Goal: Task Accomplishment & Management: Manage account settings

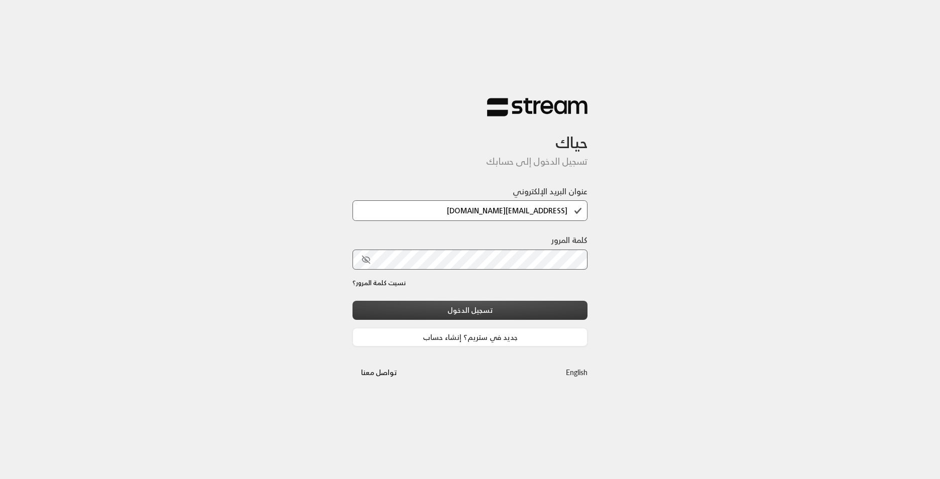
click at [503, 308] on button "تسجيل الدخول" at bounding box center [469, 310] width 235 height 19
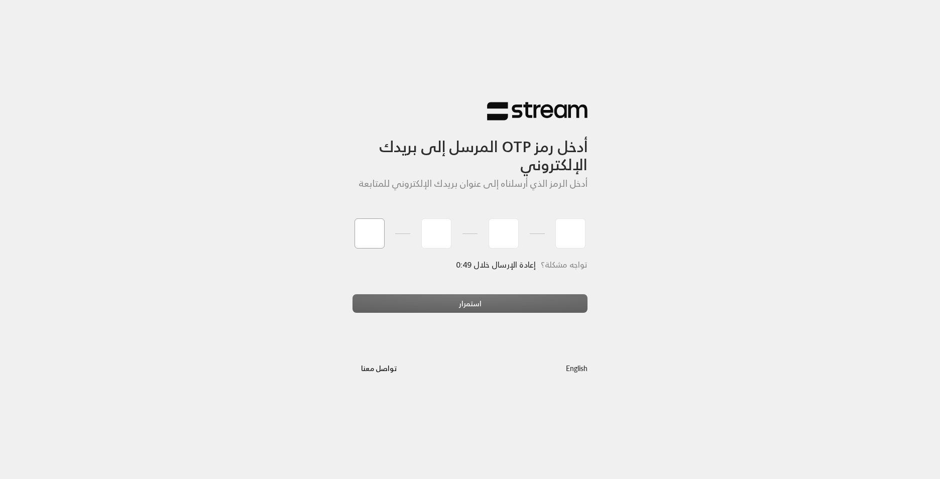
type input "7"
type input "6"
type input "3"
type input "2"
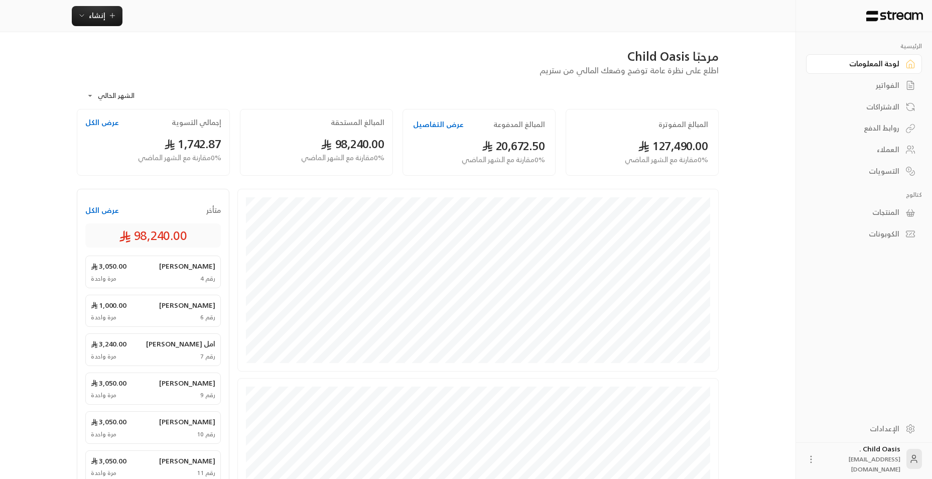
click at [190, 140] on span "1,742.87" at bounding box center [192, 144] width 57 height 21
click at [111, 118] on button "عرض الكل" at bounding box center [102, 122] width 34 height 10
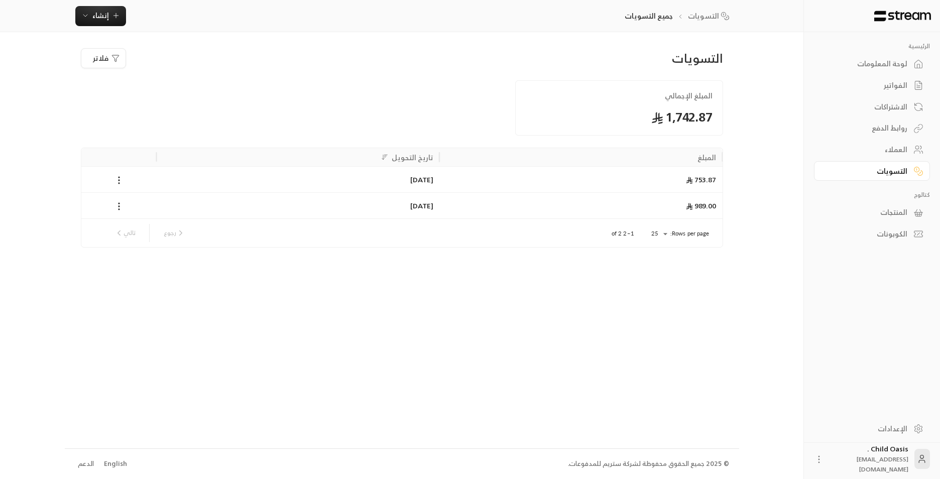
click at [928, 69] on link "لوحة المعلومات" at bounding box center [872, 64] width 116 height 20
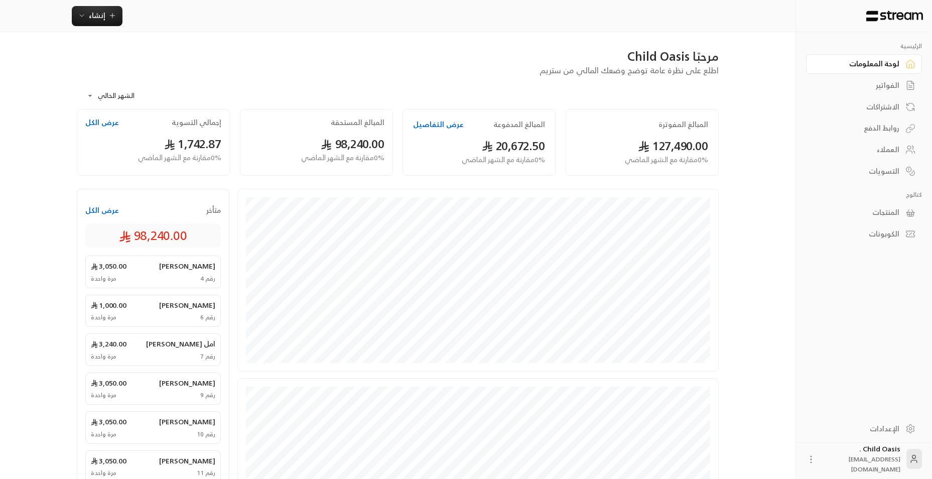
click at [895, 62] on div "لوحة المعلومات" at bounding box center [859, 64] width 81 height 10
click at [883, 83] on div "الفواتير" at bounding box center [859, 85] width 81 height 10
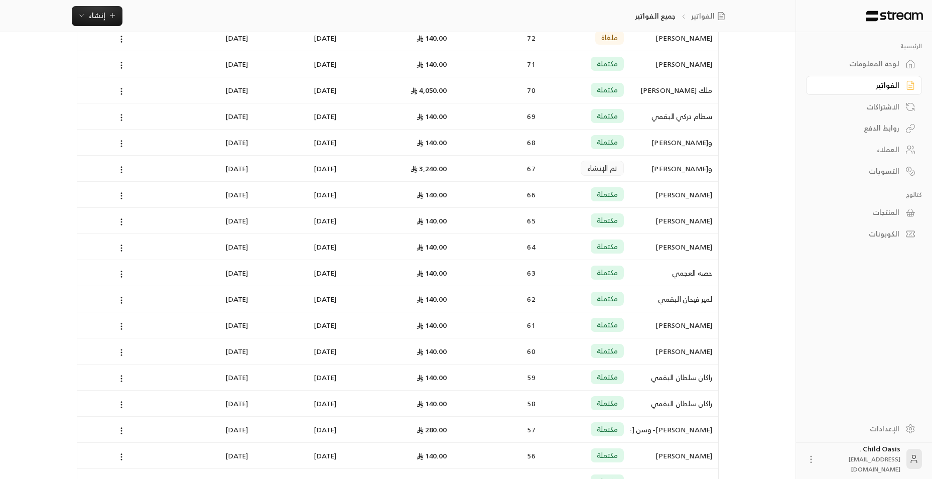
scroll to position [365, 0]
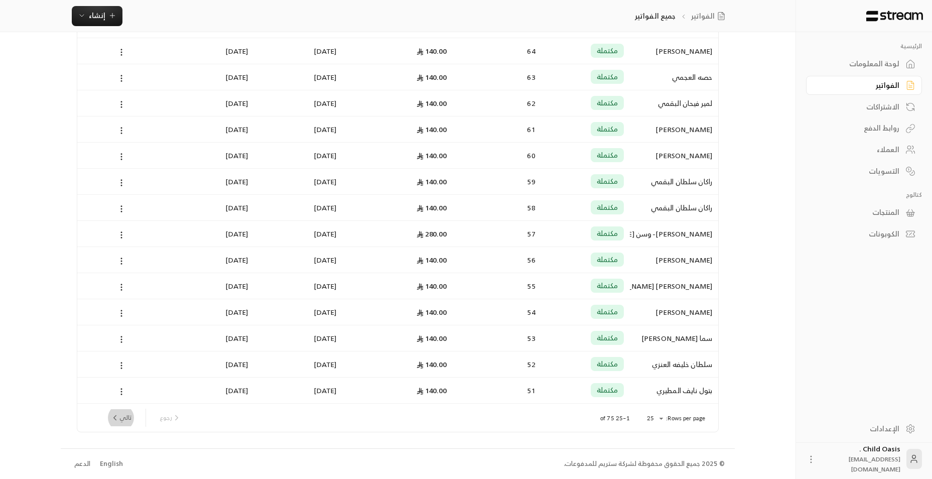
click at [123, 414] on button "تالي" at bounding box center [120, 417] width 29 height 17
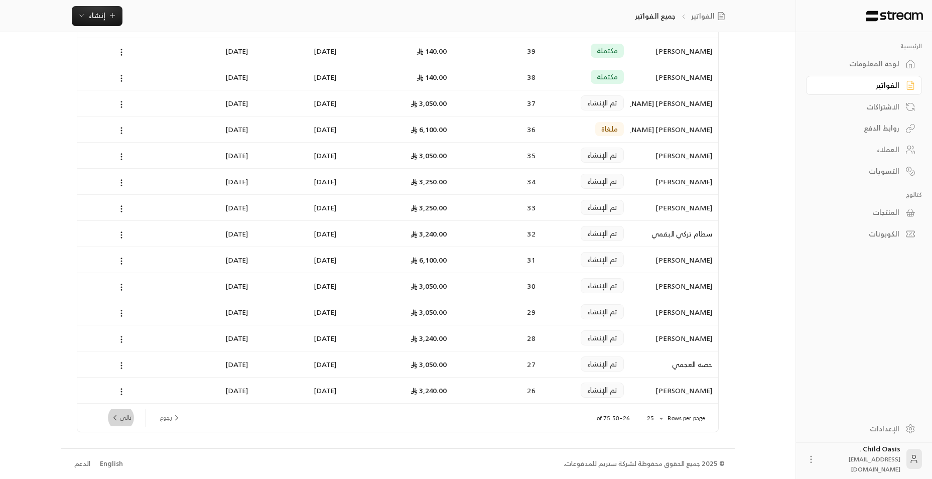
click at [130, 421] on button "تالي" at bounding box center [120, 417] width 29 height 17
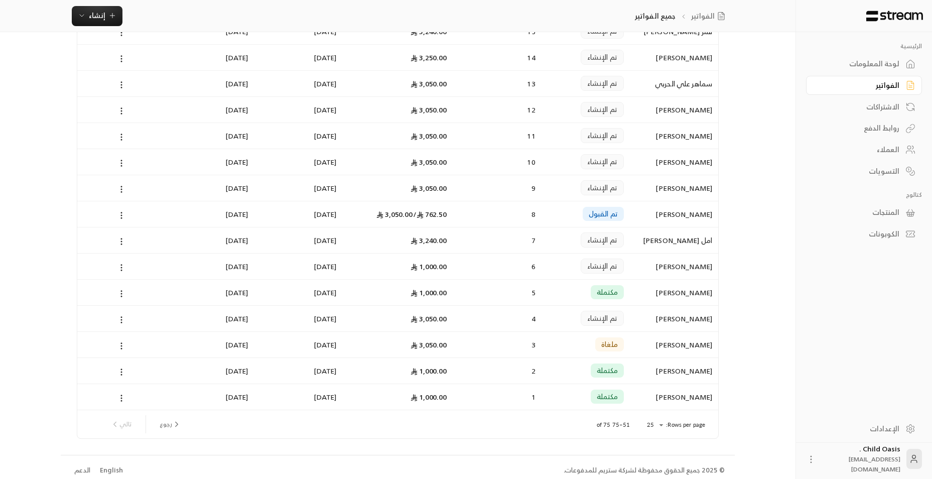
scroll to position [363, 0]
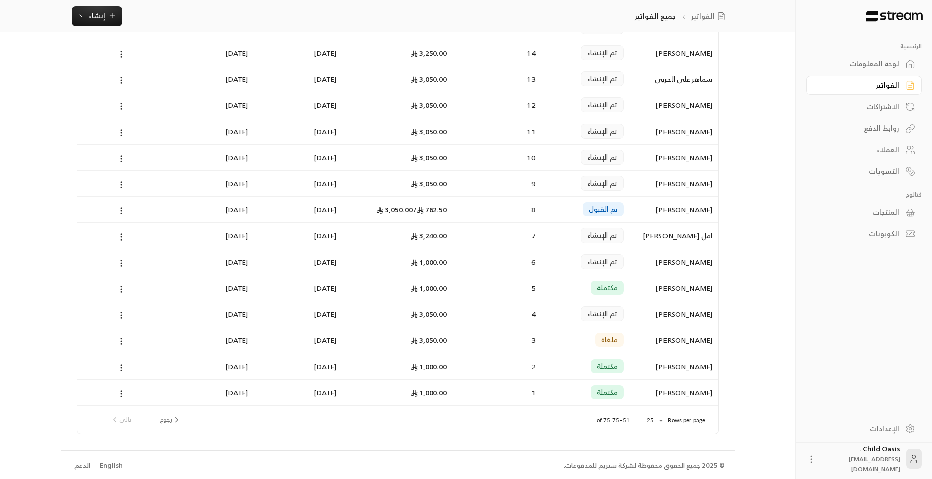
click at [618, 259] on div "تم الإنشاء" at bounding box center [602, 261] width 43 height 15
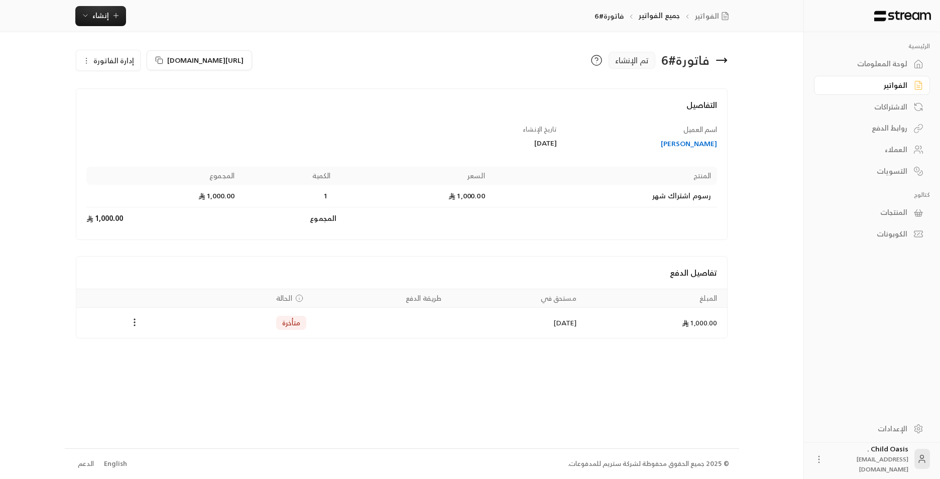
click at [87, 63] on icon "button" at bounding box center [86, 61] width 8 height 8
click at [129, 112] on link "إلغاء" at bounding box center [114, 108] width 62 height 18
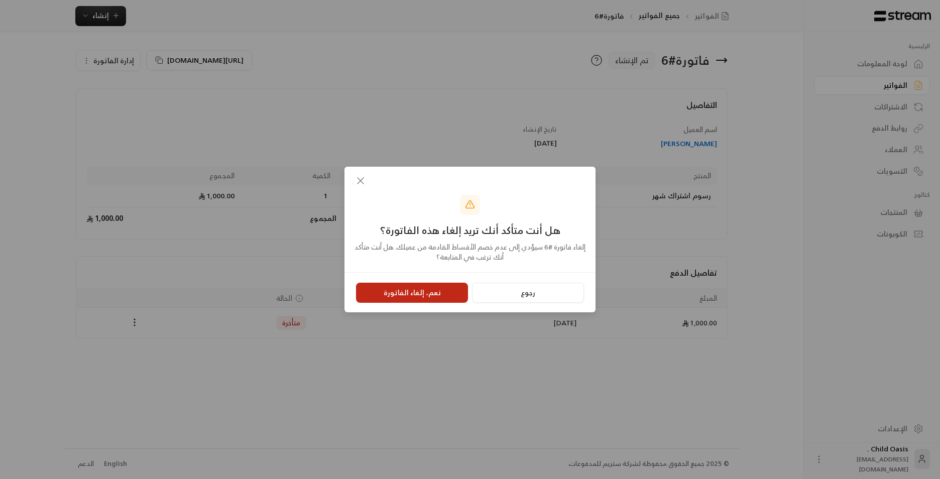
click at [426, 296] on button "نعم، إلغاء الفاتورة" at bounding box center [412, 293] width 112 height 20
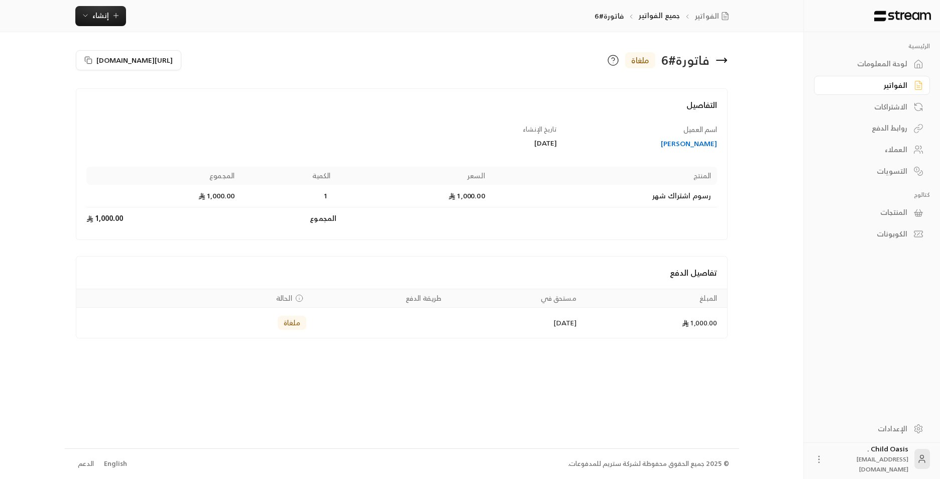
click at [895, 108] on div "الاشتراكات" at bounding box center [866, 107] width 81 height 10
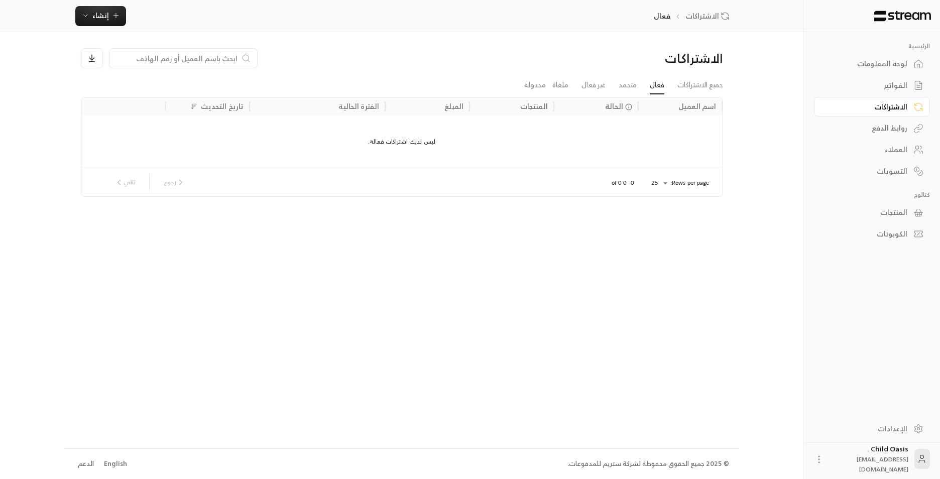
click at [886, 84] on div "الفواتير" at bounding box center [866, 85] width 81 height 10
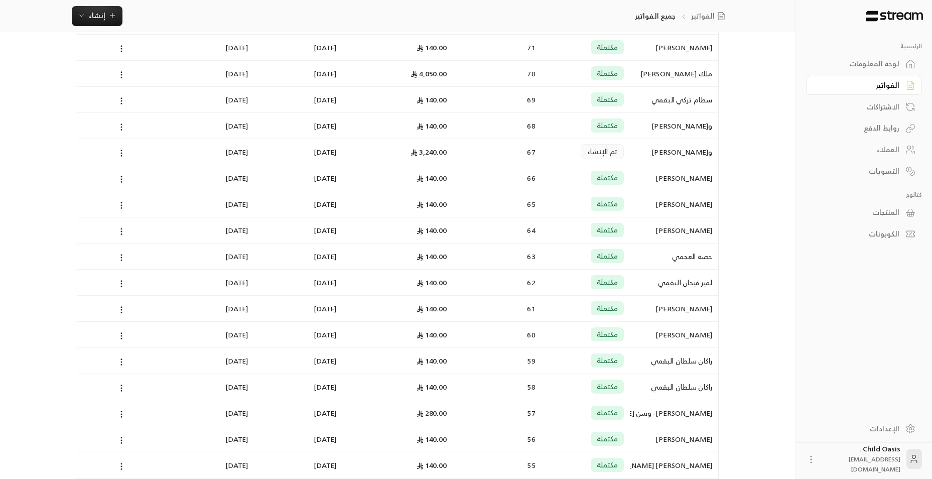
scroll to position [132, 0]
click at [888, 67] on div "لوحة المعلومات" at bounding box center [859, 64] width 81 height 10
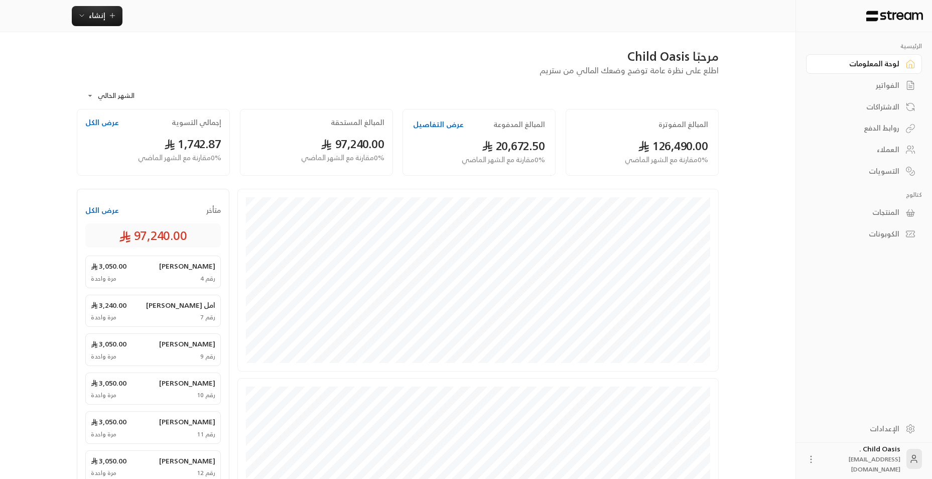
click at [870, 62] on div "لوحة المعلومات" at bounding box center [859, 64] width 81 height 10
click at [887, 80] on div "الفواتير" at bounding box center [859, 85] width 81 height 10
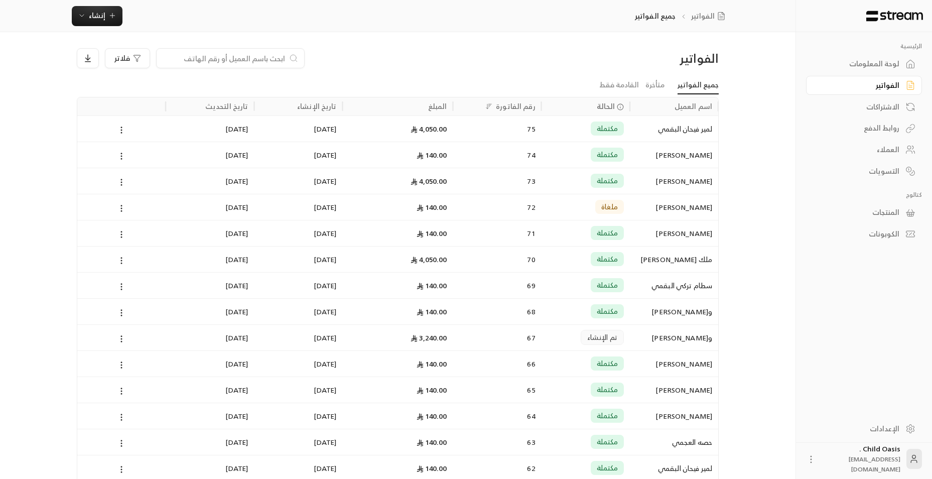
click at [272, 57] on input at bounding box center [224, 58] width 122 height 11
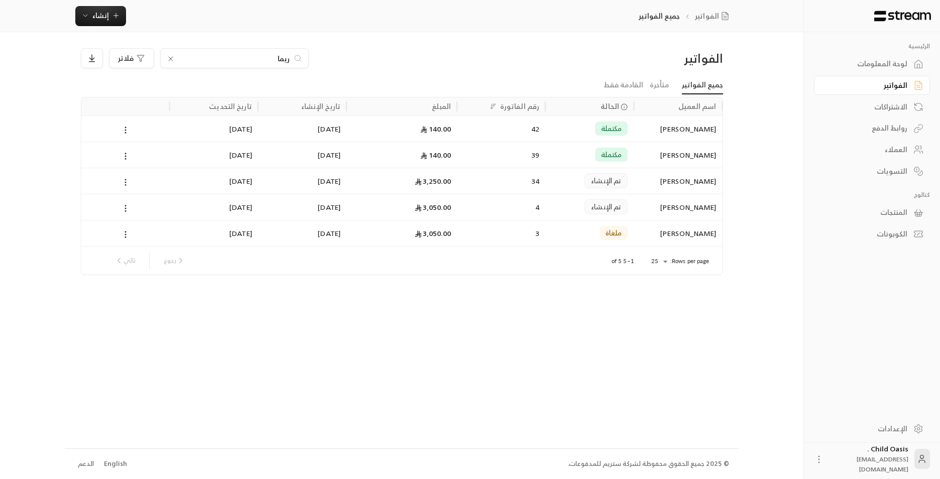
type input "ريما"
click at [649, 154] on div "[PERSON_NAME]" at bounding box center [677, 155] width 76 height 26
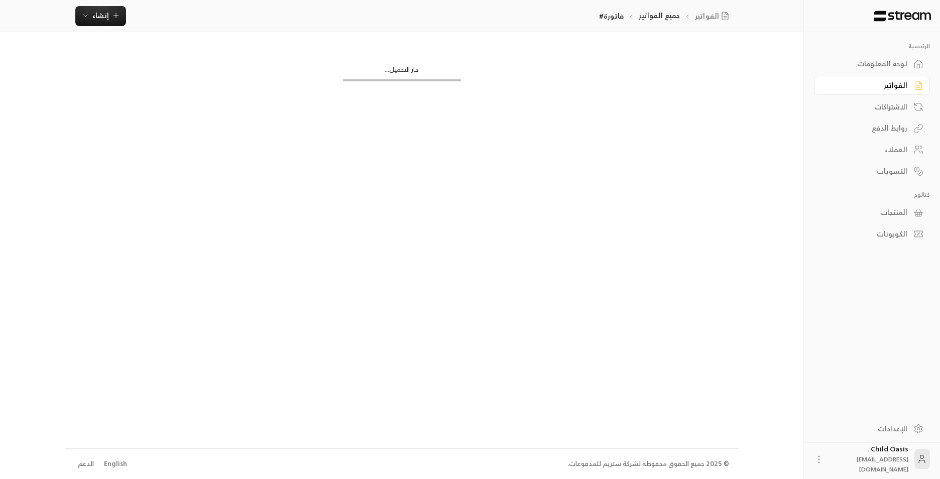
click at [649, 154] on div "جار التحميل..." at bounding box center [402, 240] width 674 height 416
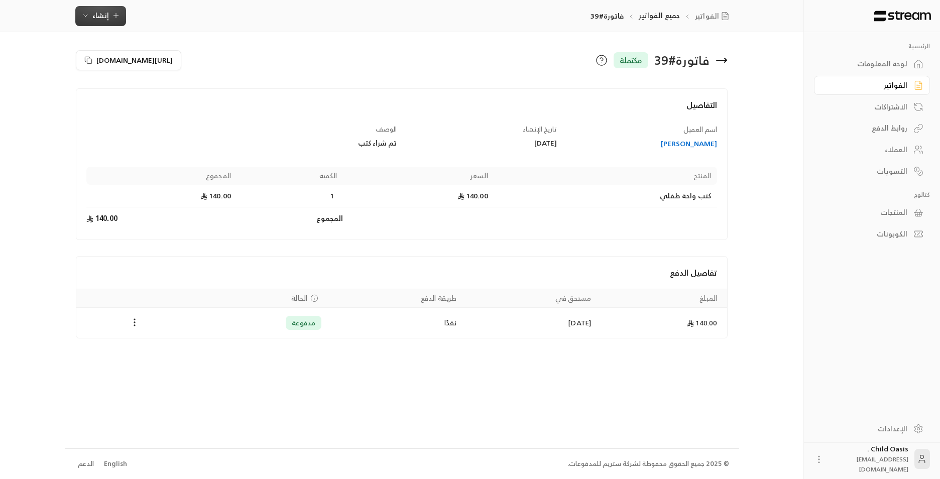
click at [112, 19] on icon "button" at bounding box center [116, 16] width 8 height 8
click at [175, 58] on div "إنشاء فاتورة مرة واحدة بسهولة للمعاملات السريعة." at bounding box center [150, 63] width 126 height 20
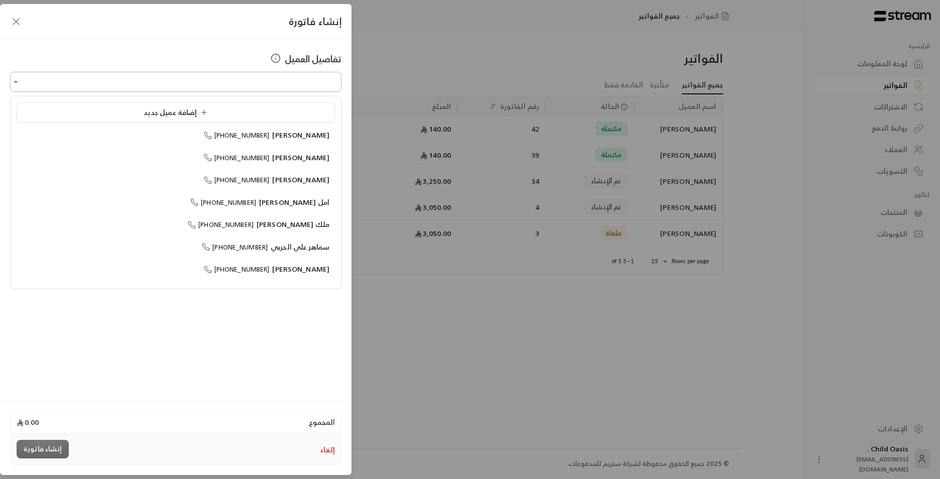
click at [264, 84] on input "اختر العميل" at bounding box center [175, 82] width 331 height 18
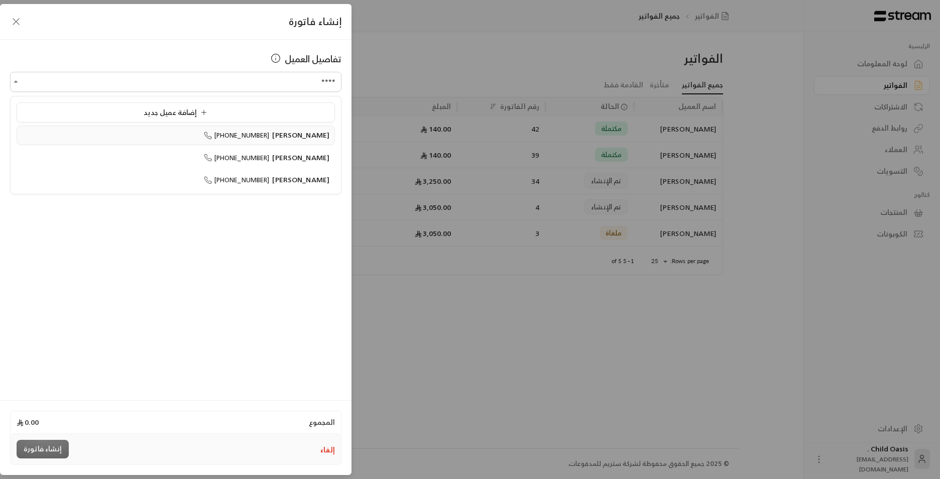
click at [303, 134] on span "[PERSON_NAME]" at bounding box center [300, 135] width 57 height 13
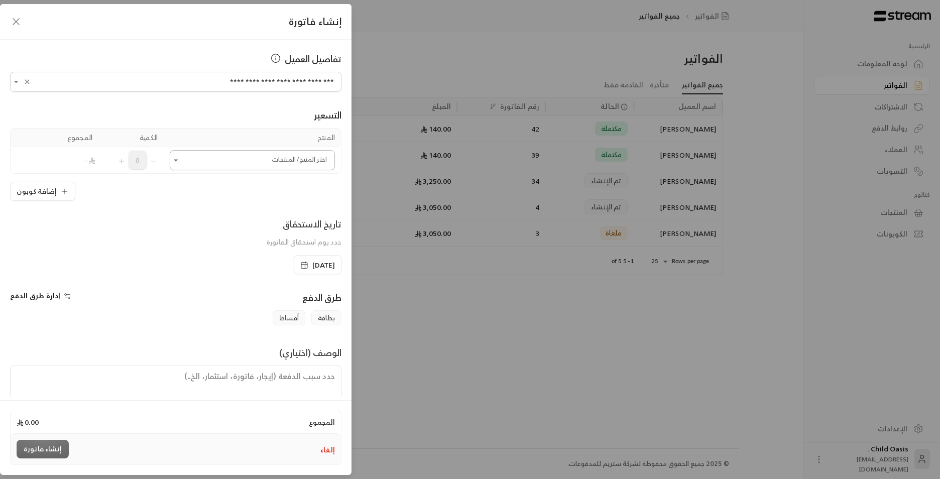
type input "**********"
click at [265, 158] on input "اختر العميل" at bounding box center [252, 161] width 165 height 18
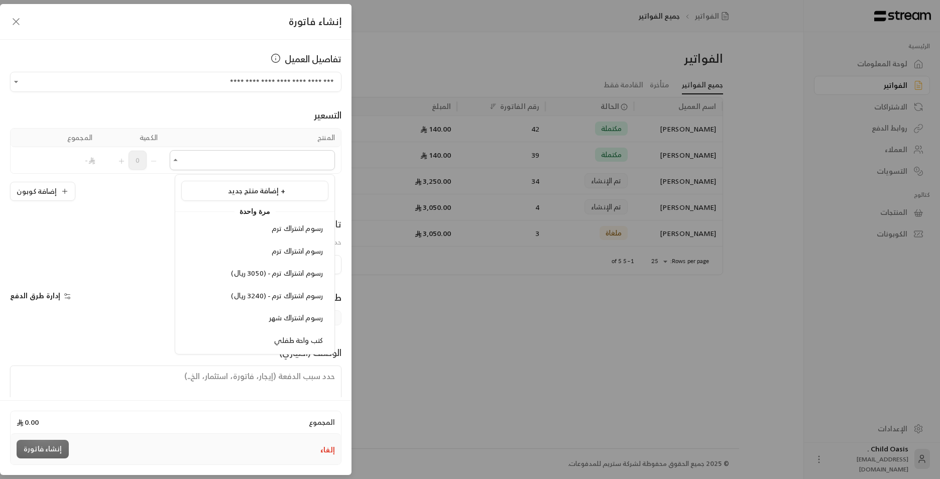
drag, startPoint x: 298, startPoint y: 247, endPoint x: 299, endPoint y: 239, distance: 8.0
click at [299, 239] on div "رسوم اشتراك ترم رسوم اشتراك ترم رسوم اشتراك ترم - (3050 ريال) رسوم اشتراك ترم -…" at bounding box center [254, 284] width 159 height 131
click at [298, 247] on span "رسوم اشتراك ترم" at bounding box center [297, 250] width 51 height 13
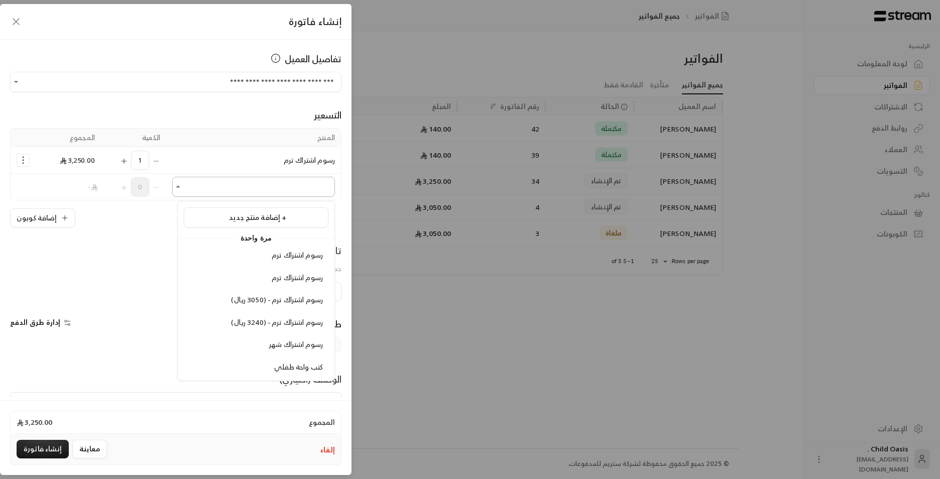
click at [207, 185] on input "اختر العميل" at bounding box center [253, 187] width 163 height 18
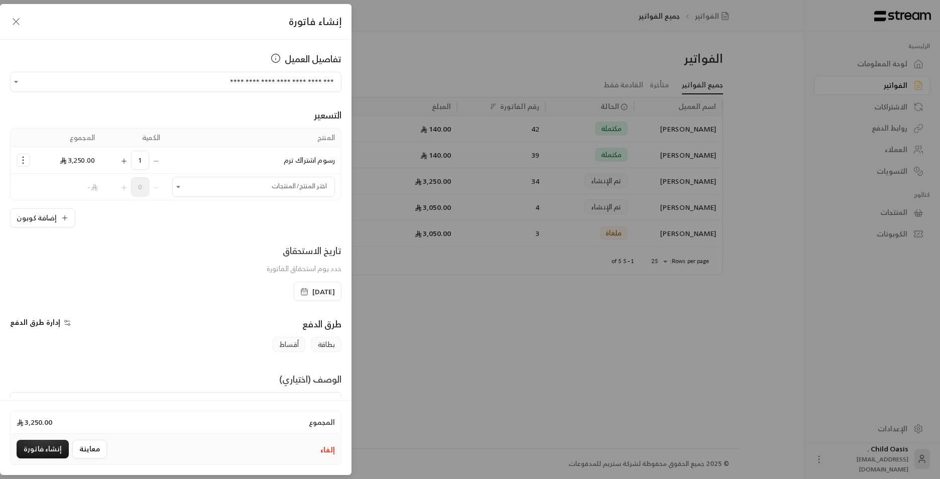
click at [160, 161] on div "1" at bounding box center [133, 160] width 53 height 19
click at [160, 159] on div "1" at bounding box center [133, 160] width 53 height 19
click at [160, 163] on div "1" at bounding box center [133, 160] width 53 height 19
click at [160, 161] on div "1" at bounding box center [133, 160] width 53 height 19
click at [157, 158] on div "1" at bounding box center [133, 160] width 53 height 19
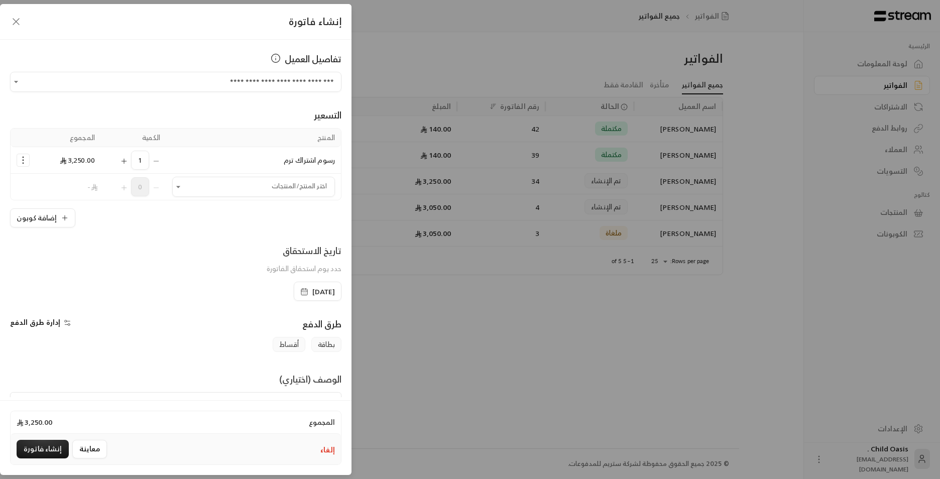
click at [157, 158] on div "1" at bounding box center [133, 160] width 53 height 19
click at [26, 156] on icon "Selected Products" at bounding box center [23, 160] width 10 height 10
click at [73, 201] on span "إزالة المنتج" at bounding box center [66, 203] width 30 height 12
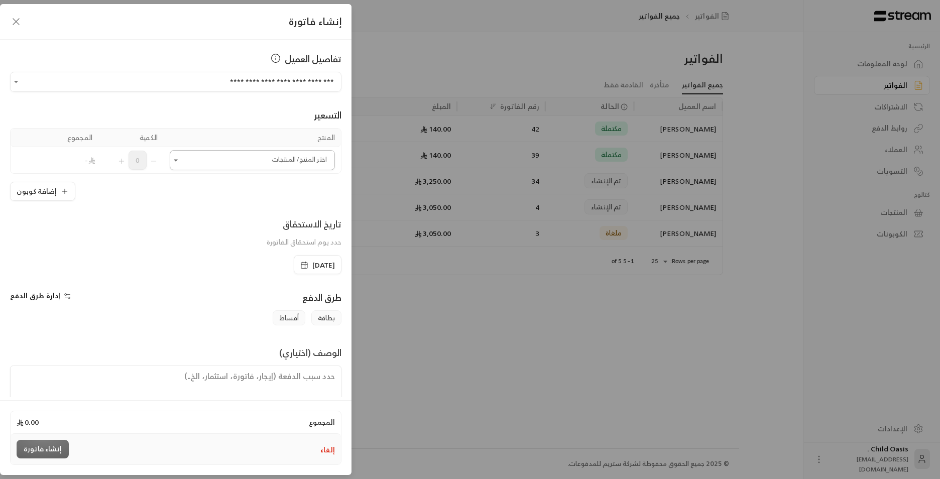
click at [197, 165] on input "اختر العميل" at bounding box center [252, 161] width 165 height 18
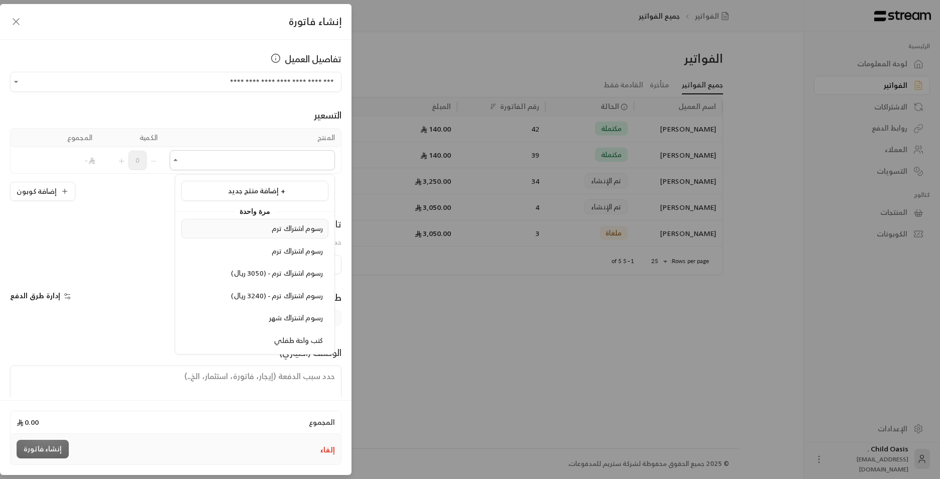
click at [266, 229] on div "رسوم اشتراك ترم" at bounding box center [255, 228] width 136 height 11
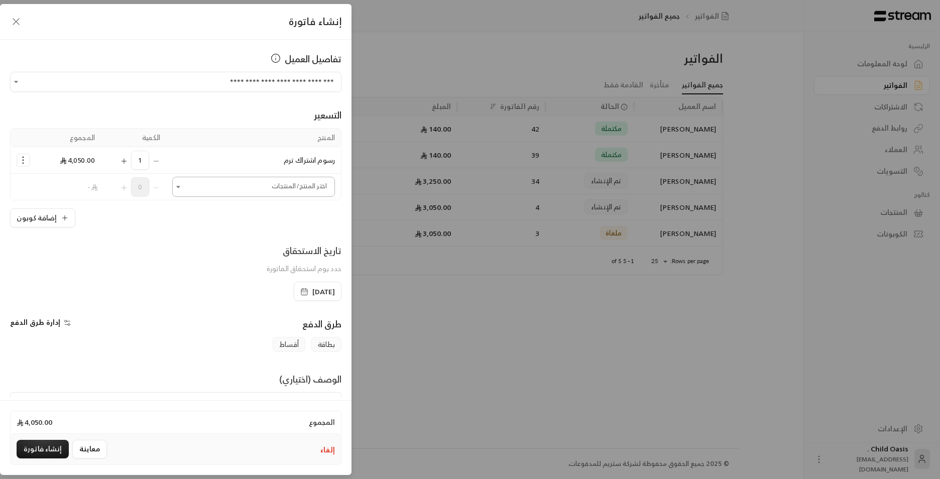
click at [211, 195] on input "اختر العميل" at bounding box center [253, 187] width 163 height 18
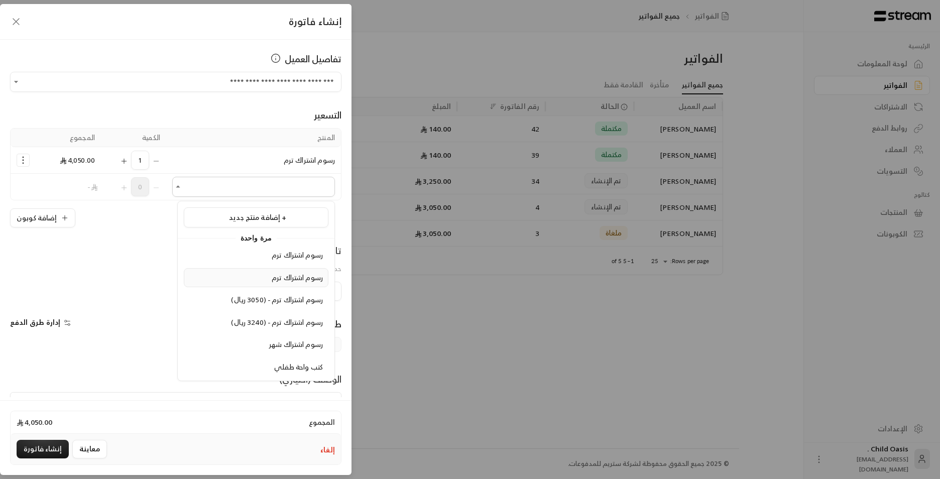
click at [249, 281] on div "رسوم اشتراك ترم" at bounding box center [256, 278] width 134 height 11
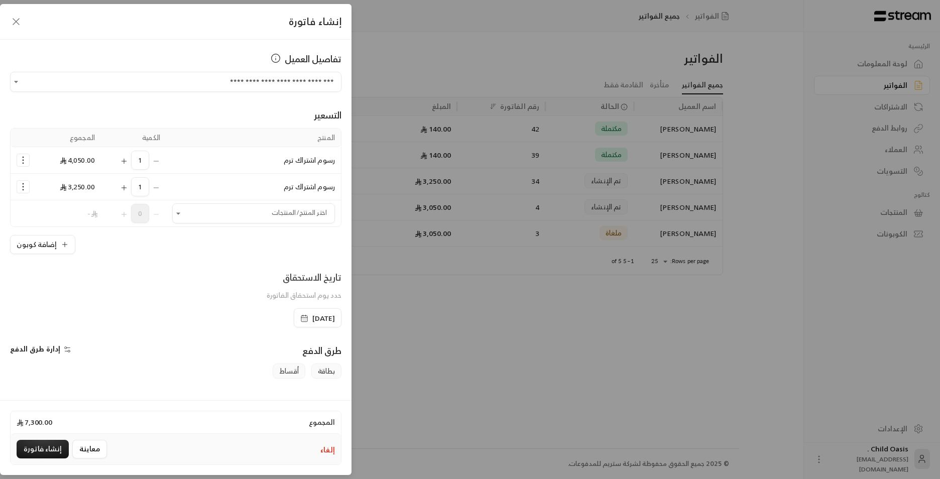
click at [158, 160] on div "1" at bounding box center [133, 160] width 53 height 19
click at [28, 162] on icon "Selected Products" at bounding box center [23, 160] width 10 height 10
click at [61, 206] on span "إزالة المنتج" at bounding box center [66, 203] width 30 height 12
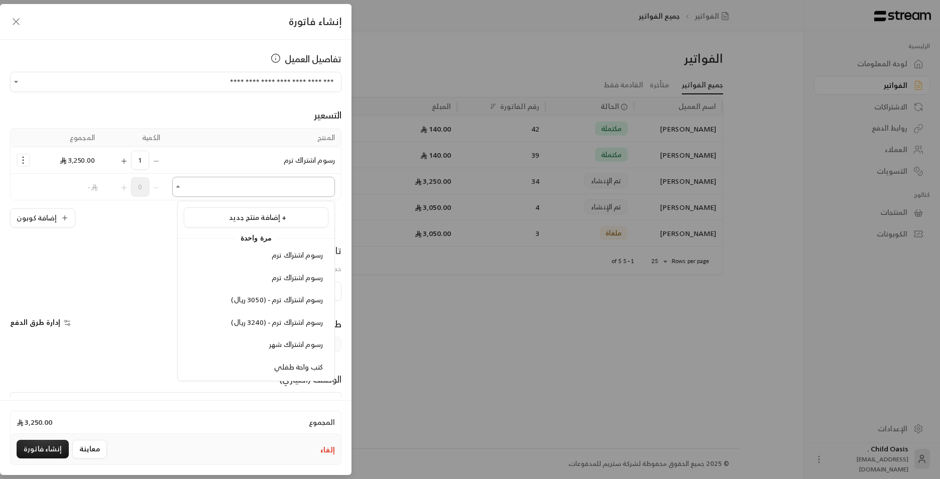
click at [272, 187] on input "اختر العميل" at bounding box center [253, 187] width 163 height 18
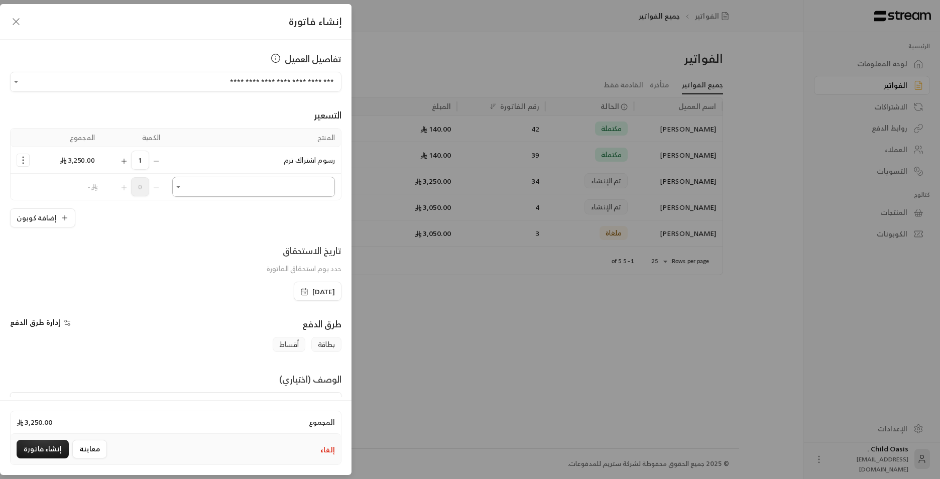
click at [272, 187] on input "اختر العميل" at bounding box center [253, 187] width 163 height 18
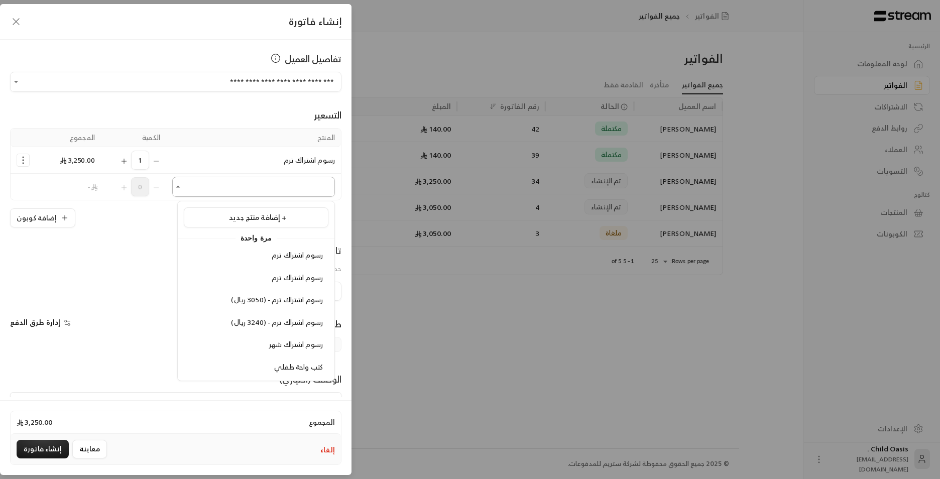
click at [233, 192] on input "اختر العميل" at bounding box center [253, 187] width 163 height 18
click at [277, 301] on span "رسوم اشتراك ترم - (3050 ريال)" at bounding box center [277, 299] width 92 height 13
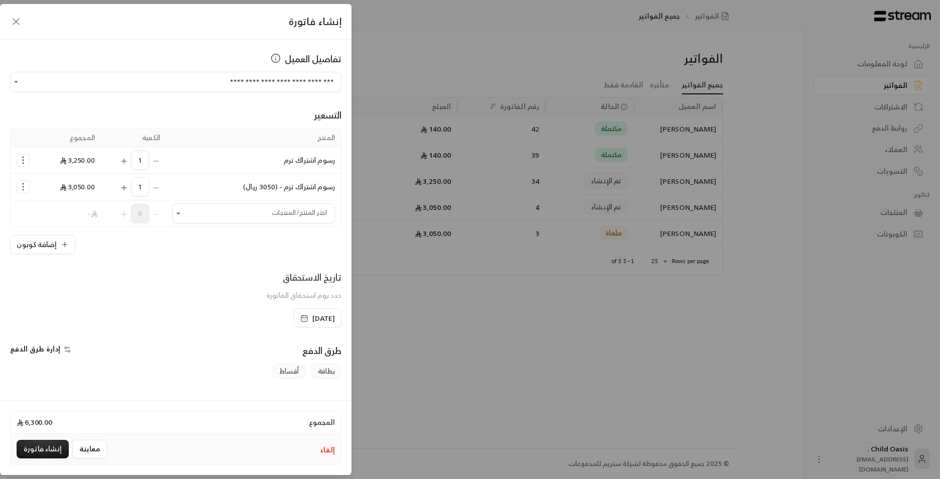
drag, startPoint x: 27, startPoint y: 163, endPoint x: 39, endPoint y: 186, distance: 26.0
click at [28, 165] on icon "Selected Products" at bounding box center [23, 160] width 10 height 10
click at [64, 207] on span "إزالة المنتج" at bounding box center [66, 203] width 30 height 12
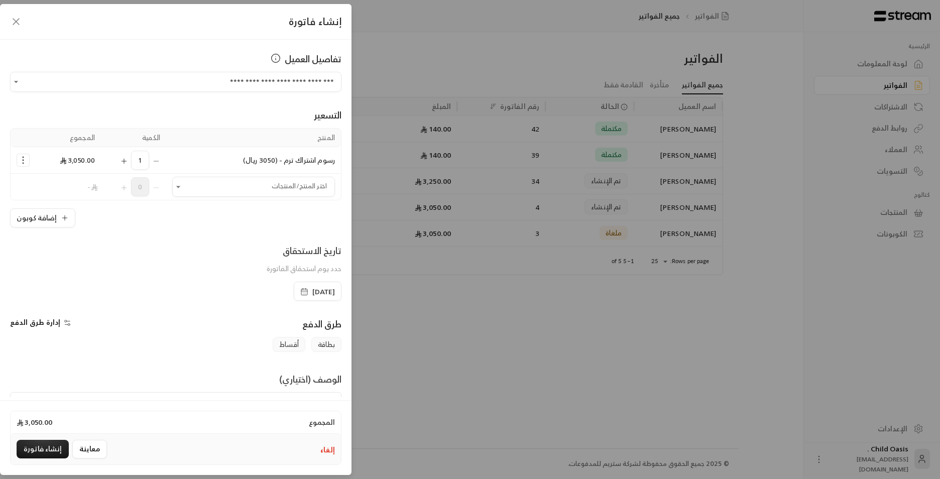
click at [300, 292] on icon "button" at bounding box center [304, 292] width 8 height 8
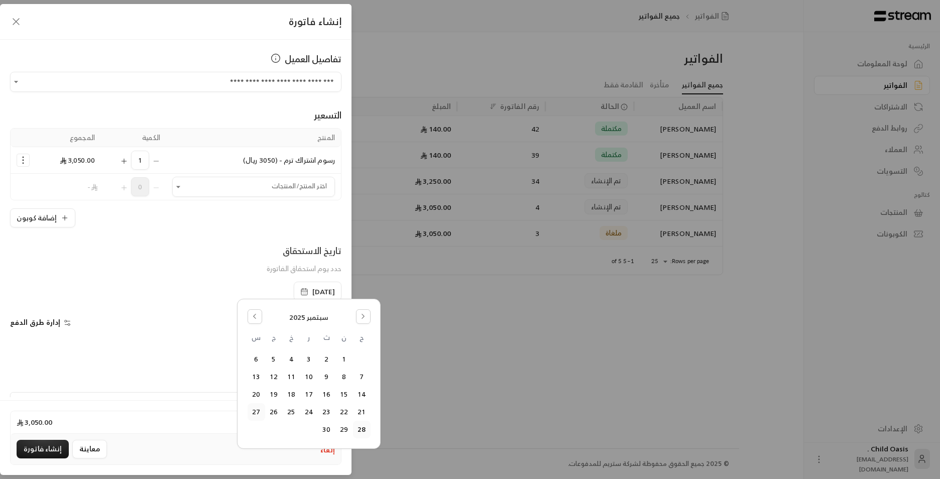
click at [251, 413] on button "27" at bounding box center [256, 412] width 17 height 17
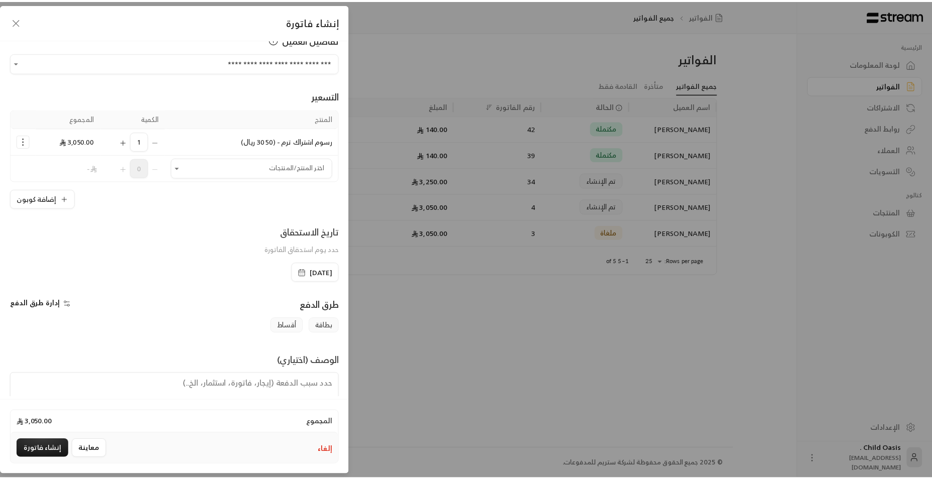
scroll to position [52, 0]
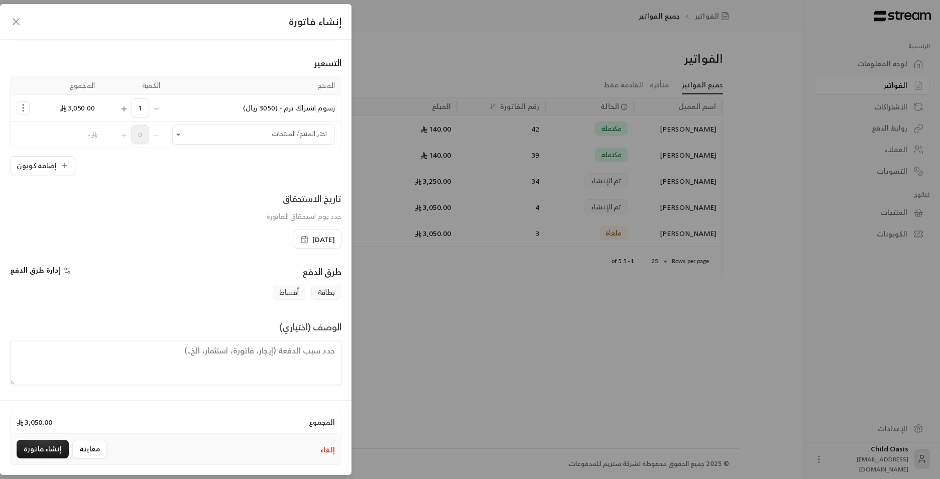
click at [322, 353] on textarea at bounding box center [175, 362] width 331 height 45
type textarea "تم سداد الرسوم كامل"
click at [49, 449] on button "إنشاء فاتورة" at bounding box center [43, 449] width 52 height 19
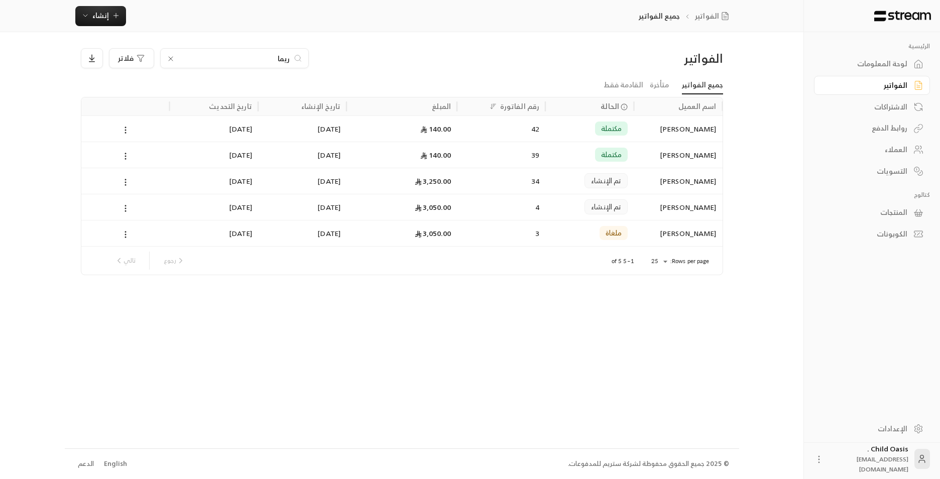
click at [513, 132] on div "42" at bounding box center [501, 129] width 76 height 26
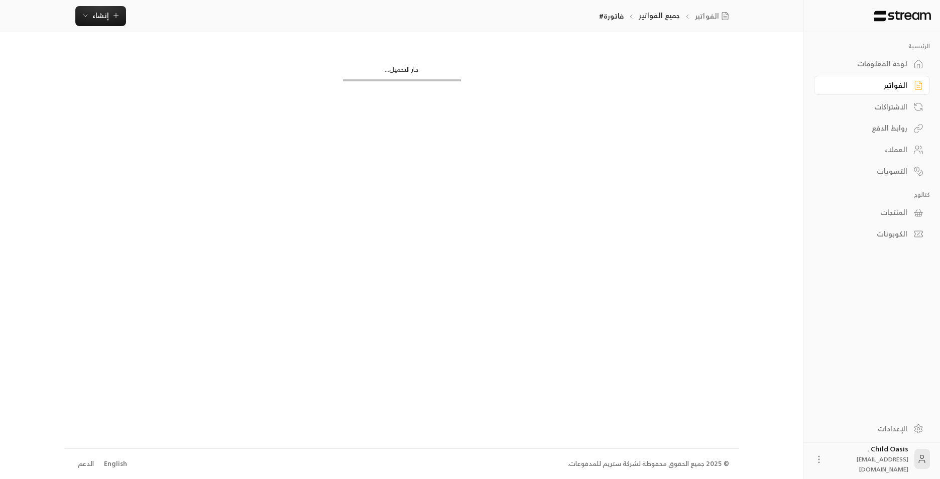
click at [513, 132] on div "جار التحميل..." at bounding box center [402, 240] width 674 height 416
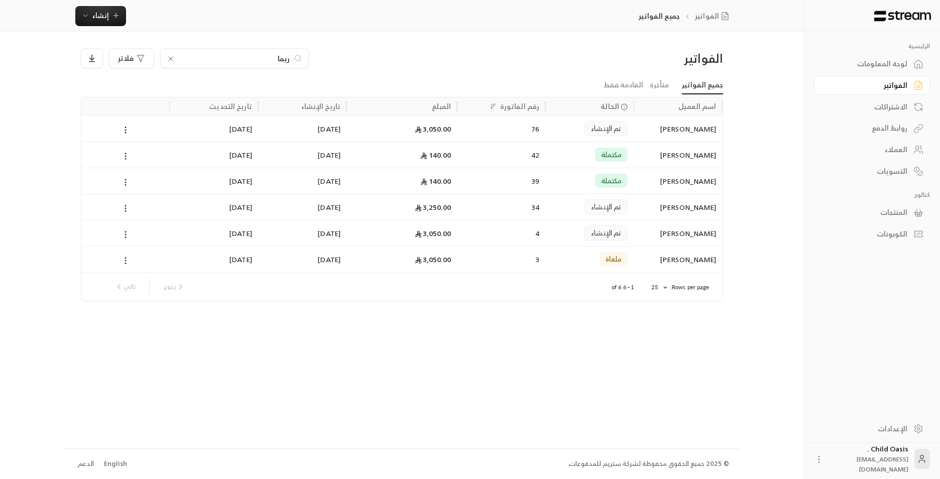
click at [658, 184] on div "[PERSON_NAME]" at bounding box center [677, 181] width 76 height 26
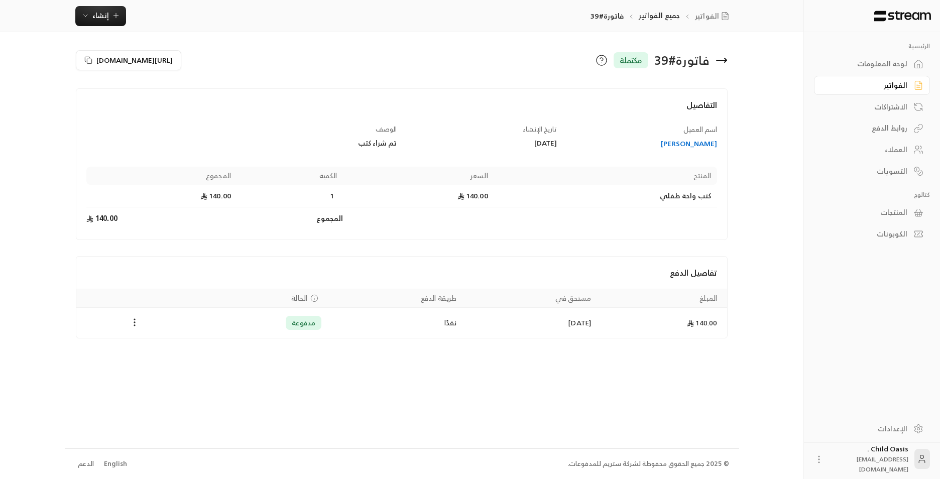
click at [906, 62] on div "لوحة المعلومات" at bounding box center [866, 64] width 81 height 10
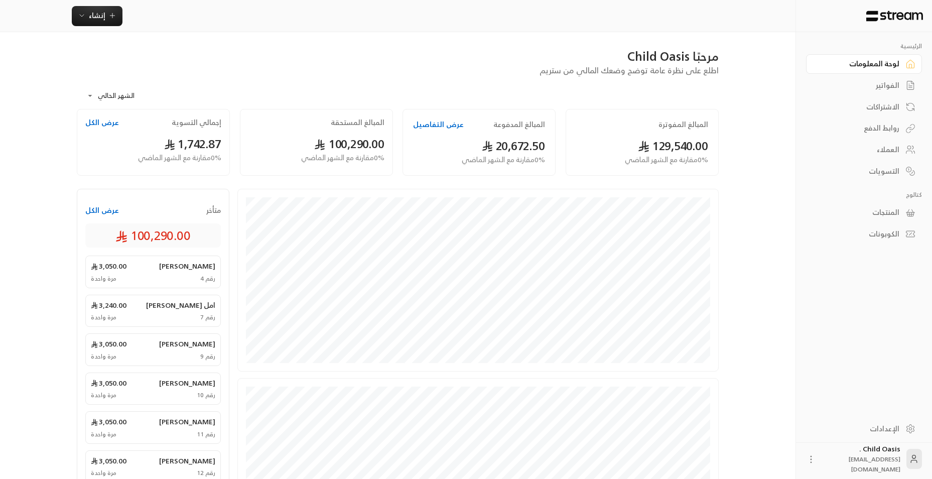
click at [906, 62] on icon at bounding box center [911, 64] width 10 height 10
click at [886, 83] on div "الفواتير" at bounding box center [859, 85] width 81 height 10
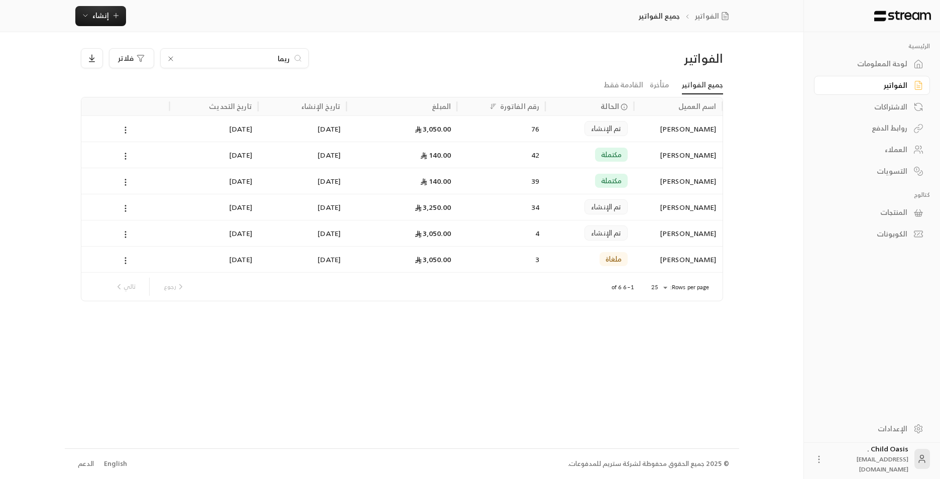
click at [288, 132] on div "[DATE]" at bounding box center [302, 129] width 76 height 26
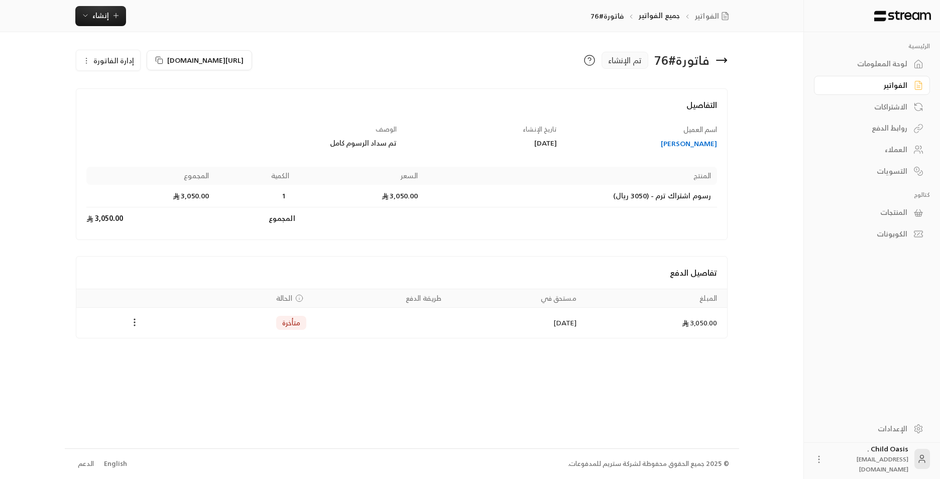
click at [135, 325] on circle "Payments" at bounding box center [135, 325] width 1 height 1
click at [155, 349] on li "تغيير الحالة الى مدفوعة" at bounding box center [172, 348] width 77 height 18
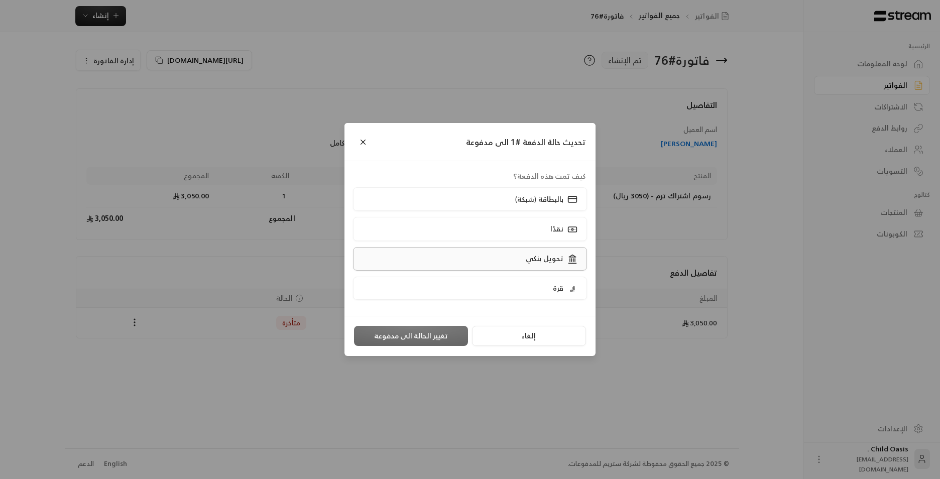
click at [556, 259] on p "تحويل بنكي" at bounding box center [545, 258] width 38 height 10
click at [429, 343] on button "تغيير الحالة الى مدفوعة" at bounding box center [411, 336] width 114 height 20
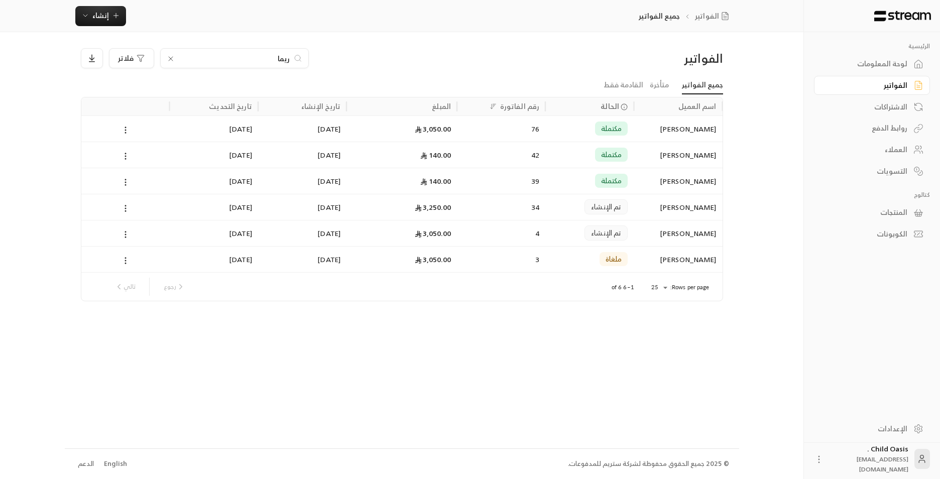
click at [168, 58] on icon at bounding box center [171, 59] width 8 height 8
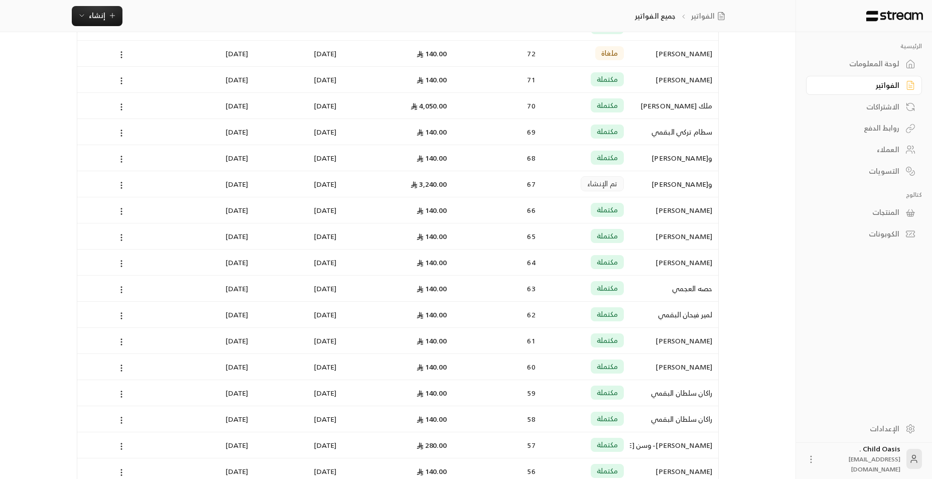
scroll to position [14, 0]
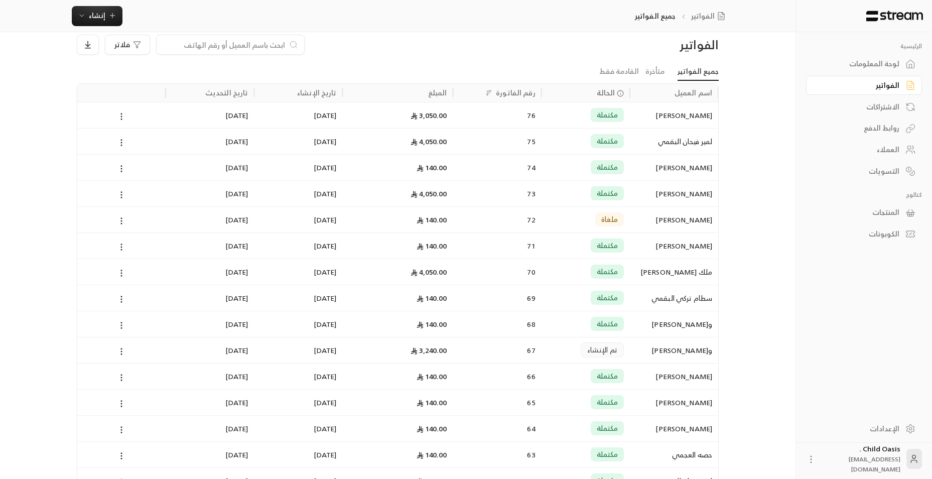
click at [197, 47] on input at bounding box center [224, 44] width 122 height 11
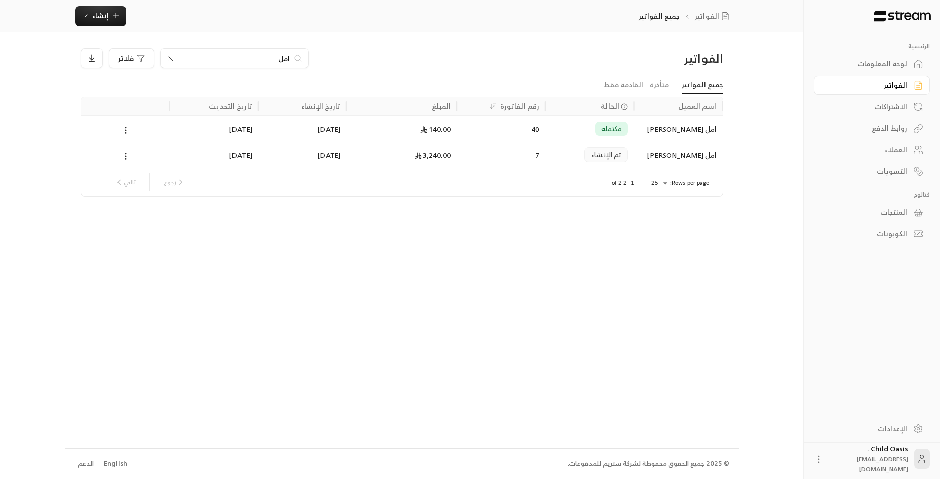
type input "امل"
click at [369, 155] on div "3,240.00" at bounding box center [401, 155] width 98 height 26
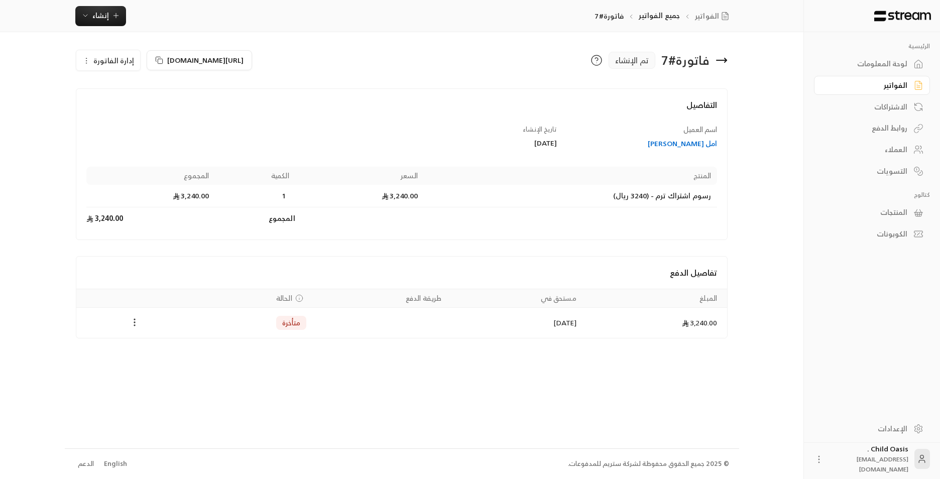
click at [131, 323] on icon "Payments" at bounding box center [135, 322] width 10 height 10
drag, startPoint x: 143, startPoint y: 347, endPoint x: 162, endPoint y: 349, distance: 18.7
click at [147, 349] on li "تغيير الحالة الى مدفوعة" at bounding box center [172, 348] width 77 height 18
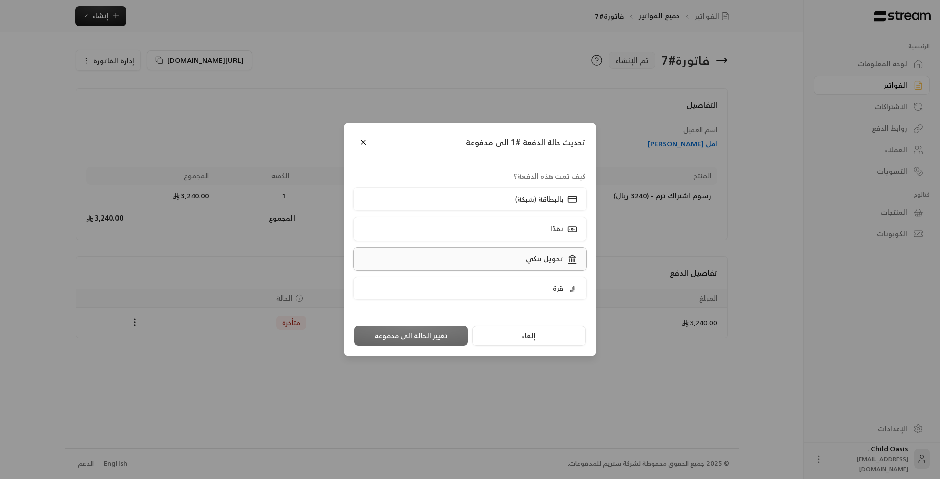
click at [570, 255] on icon at bounding box center [572, 259] width 10 height 10
click at [449, 333] on button "تغيير الحالة الى مدفوعة" at bounding box center [411, 336] width 114 height 20
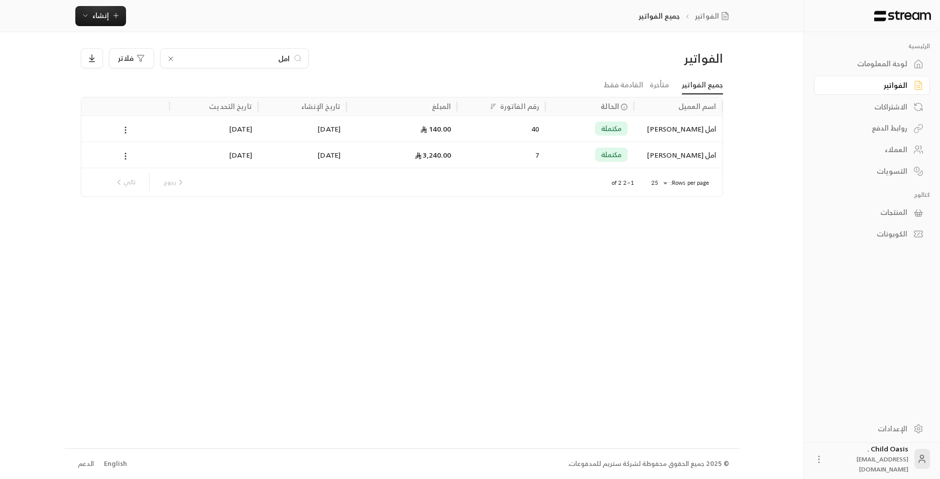
click at [170, 57] on icon at bounding box center [171, 59] width 8 height 8
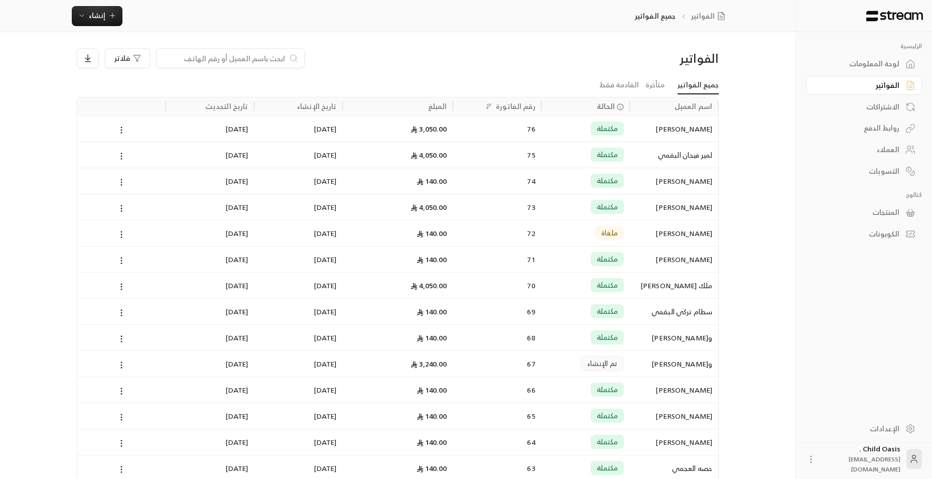
click at [903, 62] on link "لوحة المعلومات" at bounding box center [864, 64] width 116 height 20
